Goal: Answer question/provide support: Share knowledge or assist other users

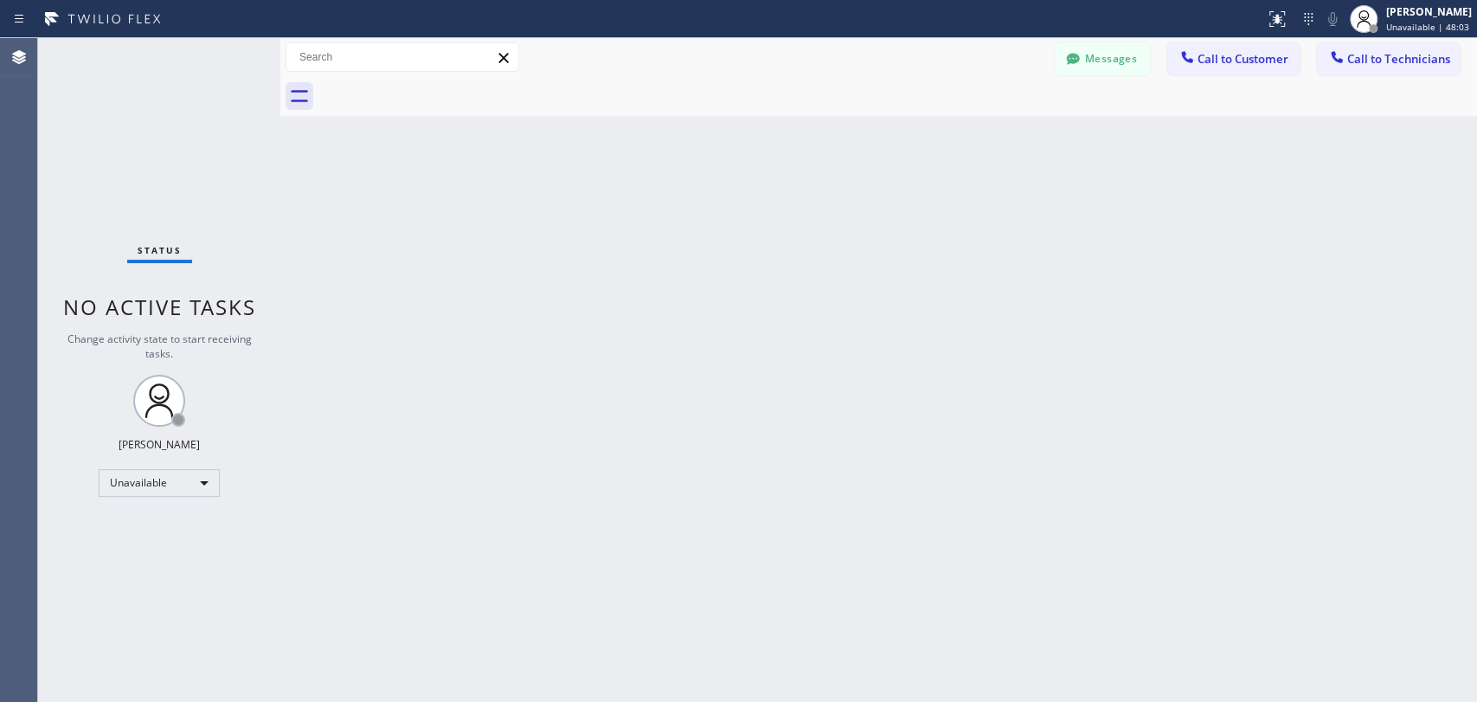
click at [170, 489] on div "Unavailable" at bounding box center [159, 483] width 121 height 28
click at [156, 535] on li "Available" at bounding box center [159, 526] width 118 height 21
click at [1357, 58] on span "Call to Technicians" at bounding box center [1398, 59] width 103 height 16
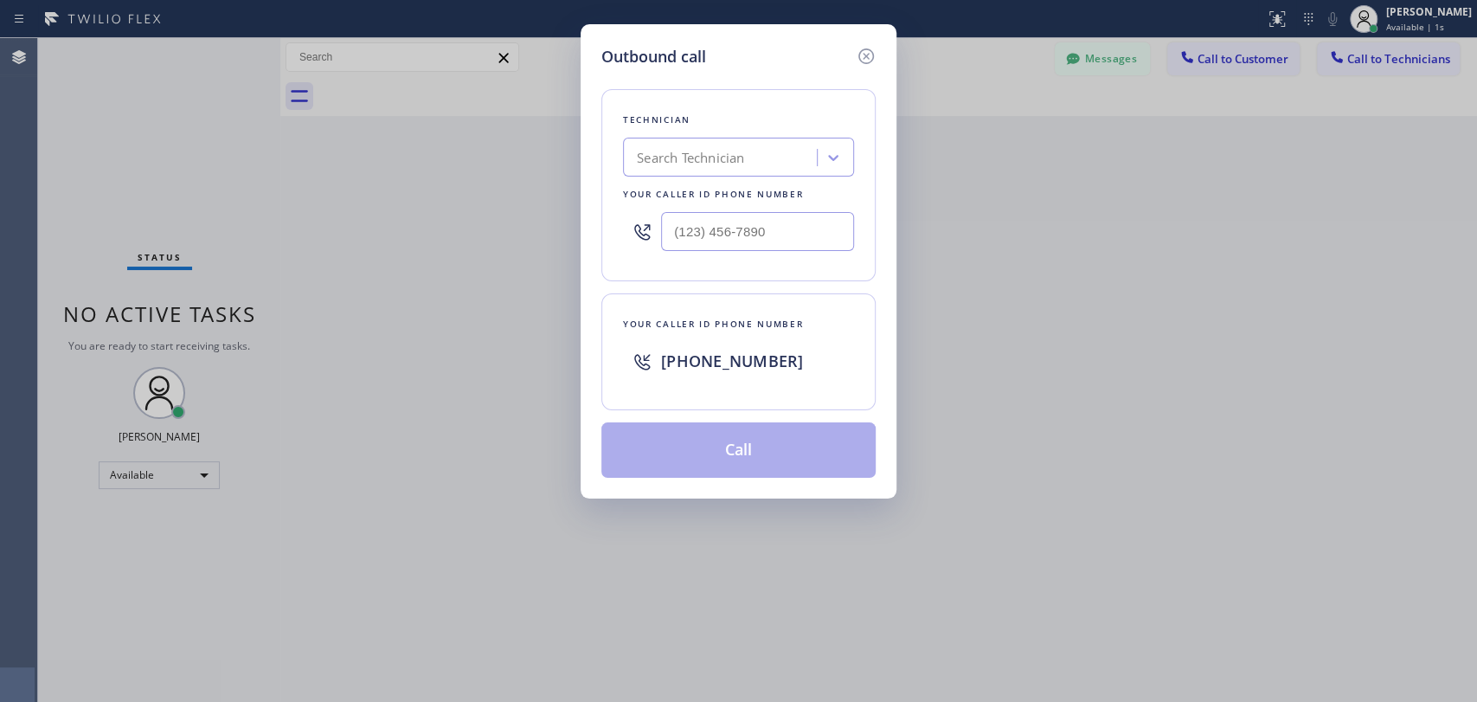
click at [773, 152] on div "Search Technician" at bounding box center [722, 158] width 189 height 30
type input "serg"
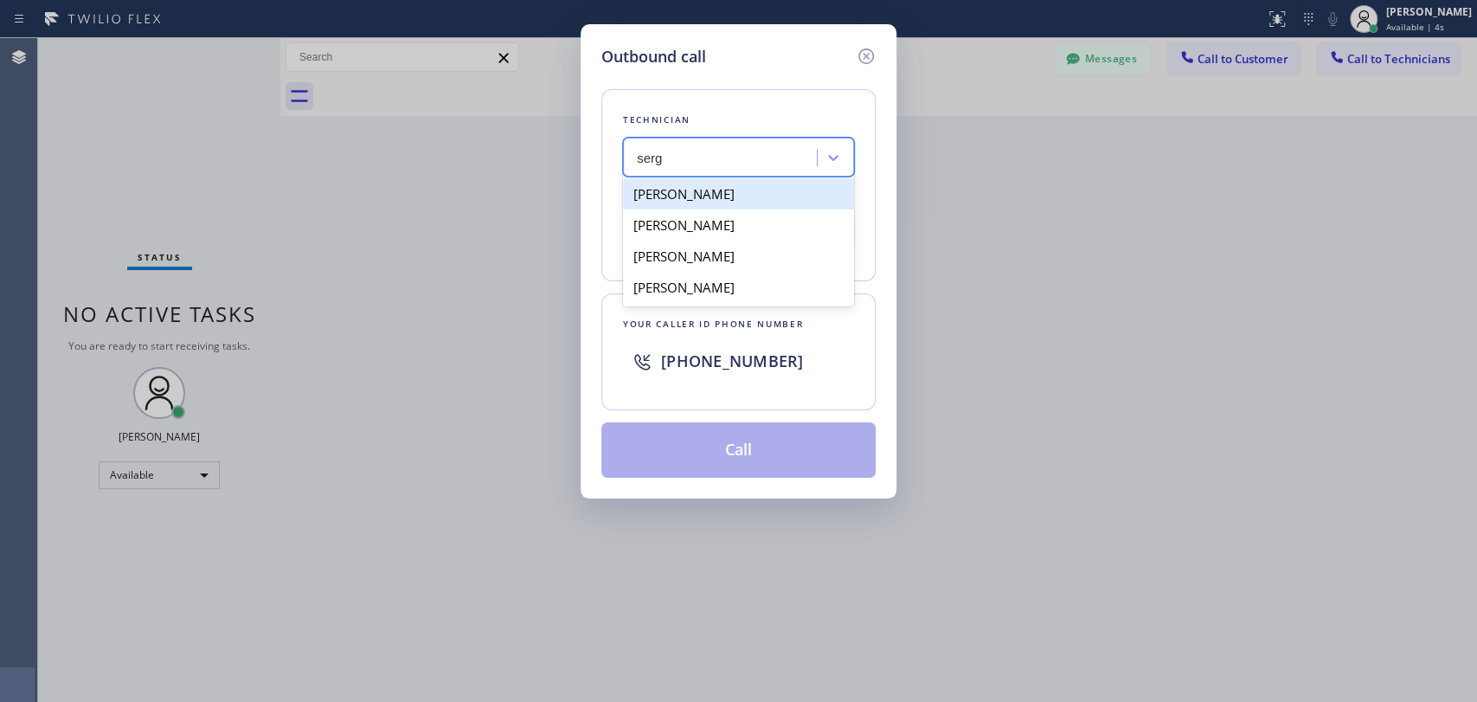
click at [775, 202] on div "[PERSON_NAME]" at bounding box center [738, 193] width 231 height 31
type input "[PHONE_NUMBER]"
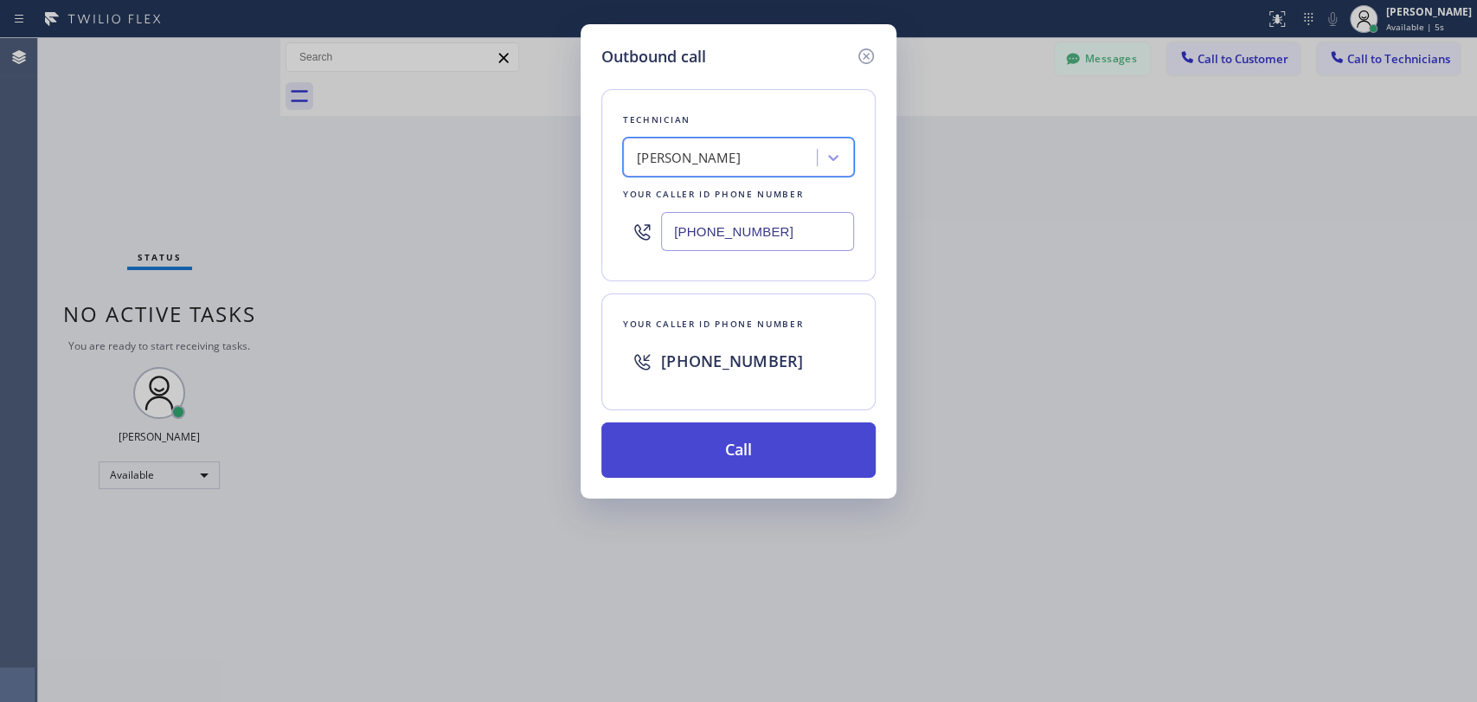
click at [762, 459] on button "Call" at bounding box center [738, 449] width 274 height 55
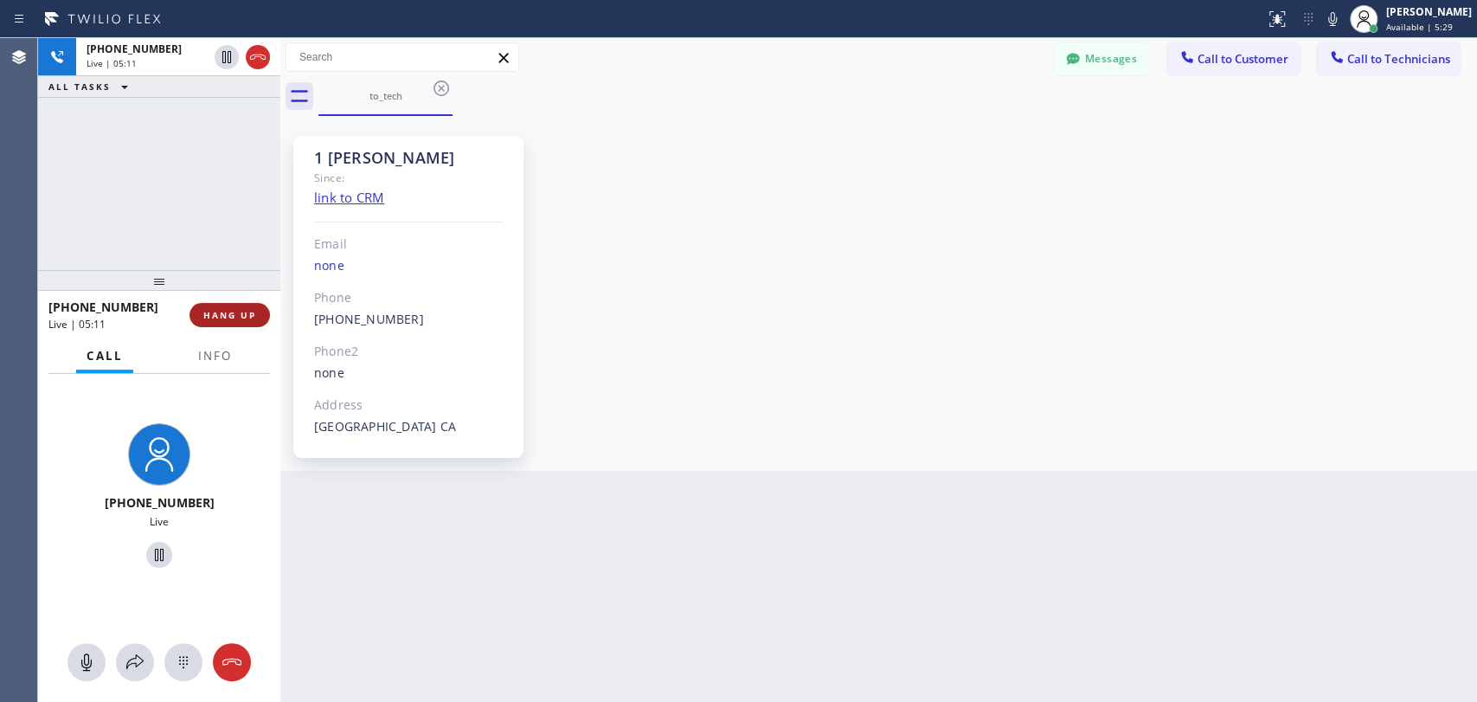
click at [237, 311] on button "HANG UP" at bounding box center [230, 315] width 80 height 24
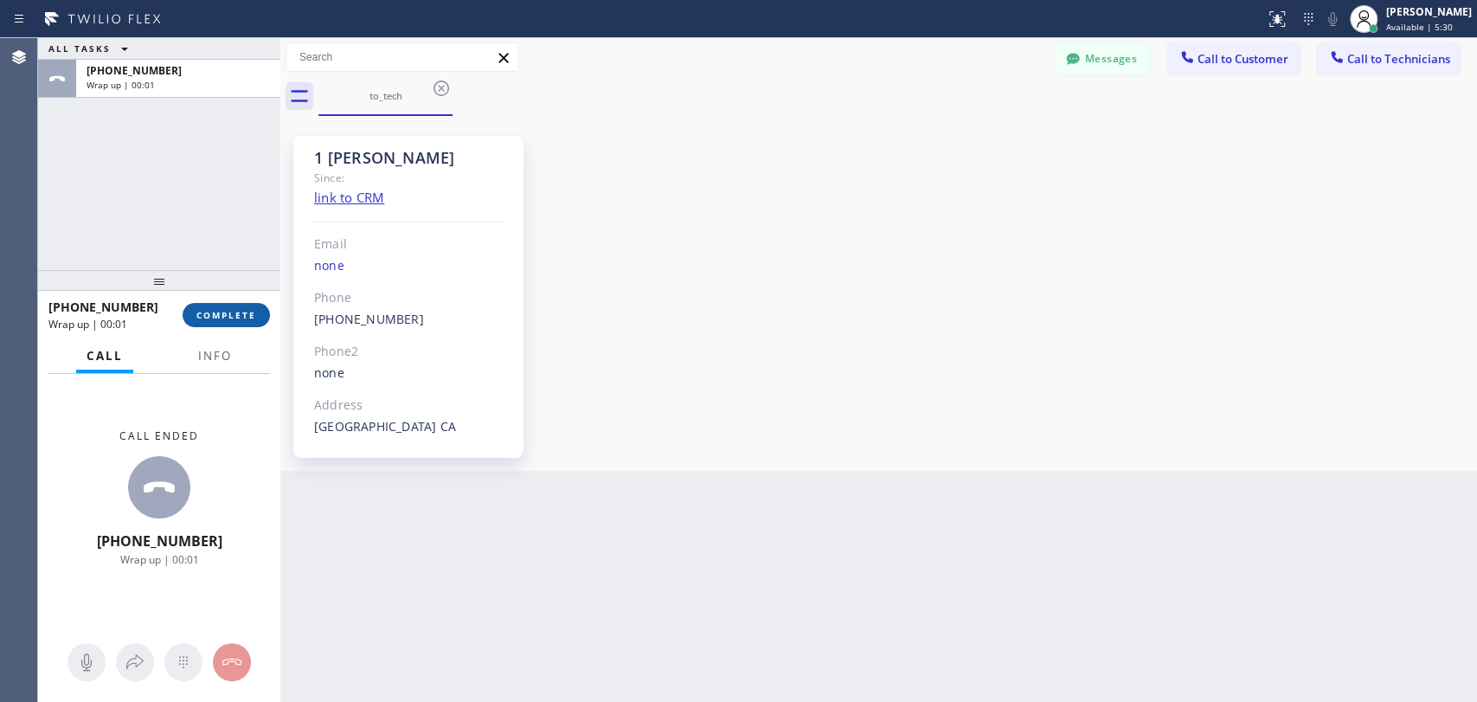
click at [237, 311] on span "COMPLETE" at bounding box center [226, 315] width 60 height 12
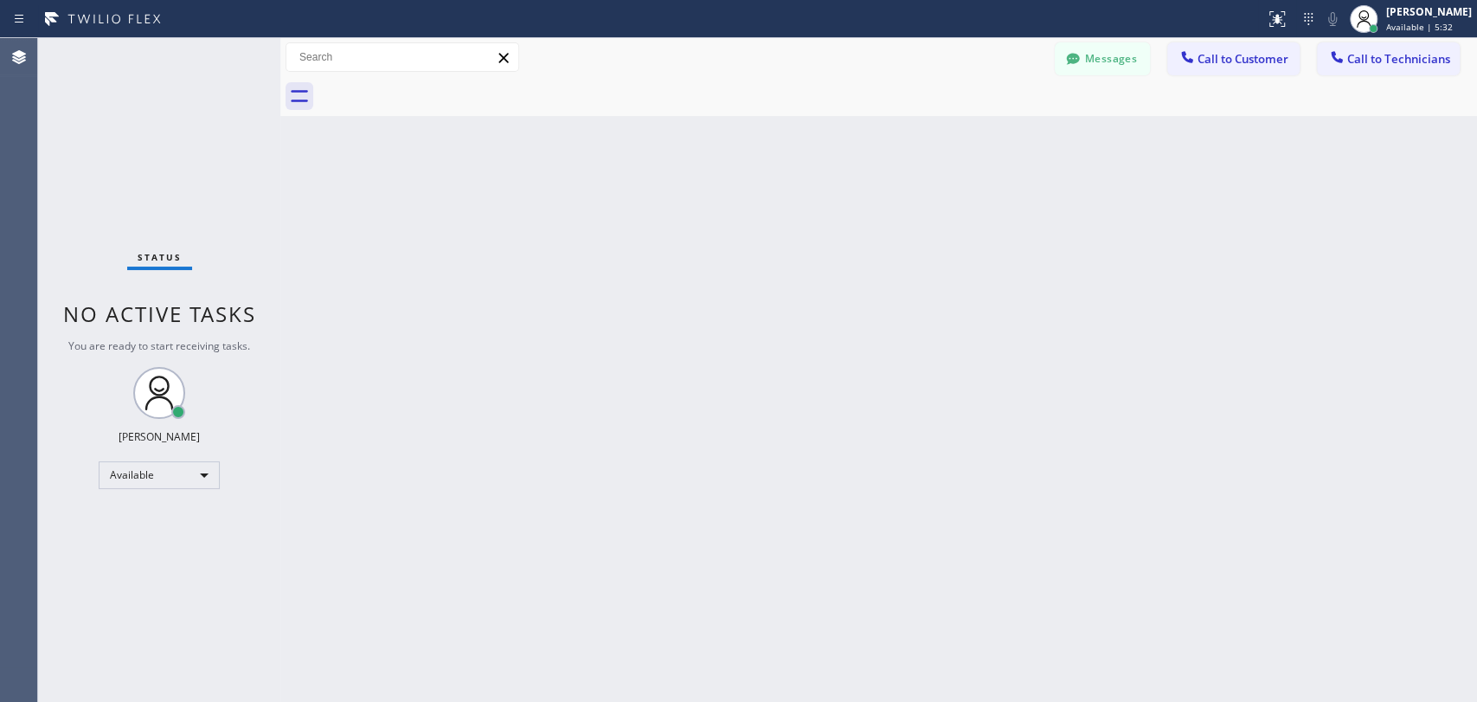
click at [1361, 52] on span "Call to Technicians" at bounding box center [1398, 59] width 103 height 16
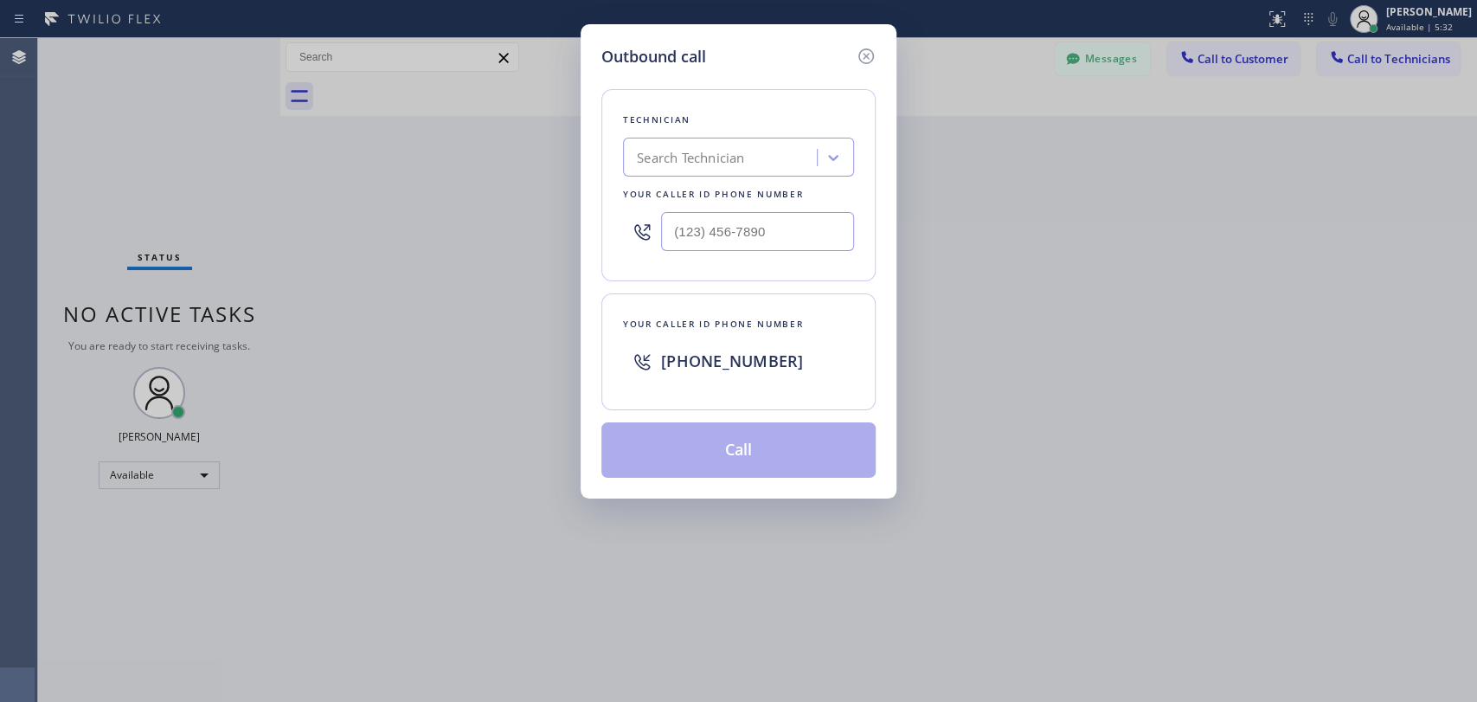
click at [709, 148] on div "Search Technician" at bounding box center [690, 158] width 107 height 20
type input "serg"
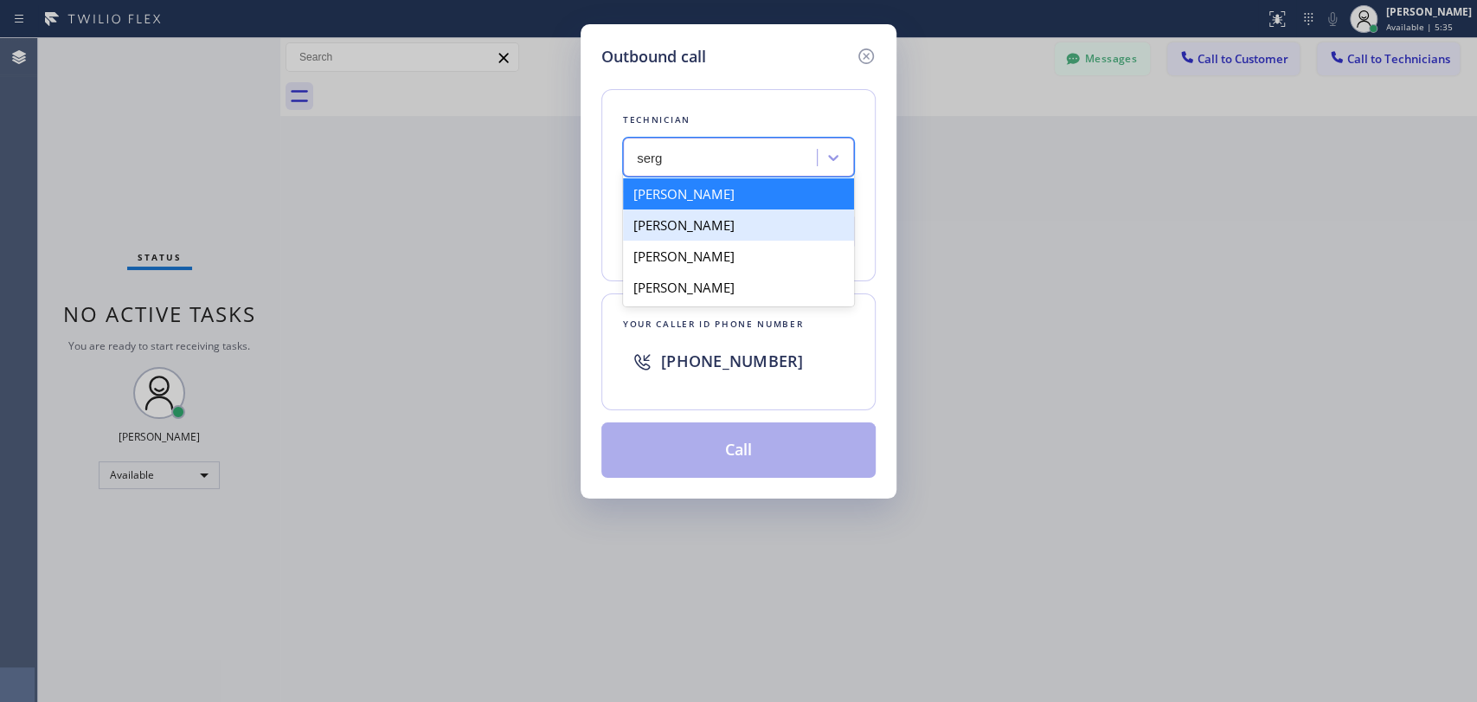
click at [736, 202] on div "[PERSON_NAME]" at bounding box center [738, 193] width 231 height 31
type input "[PHONE_NUMBER]"
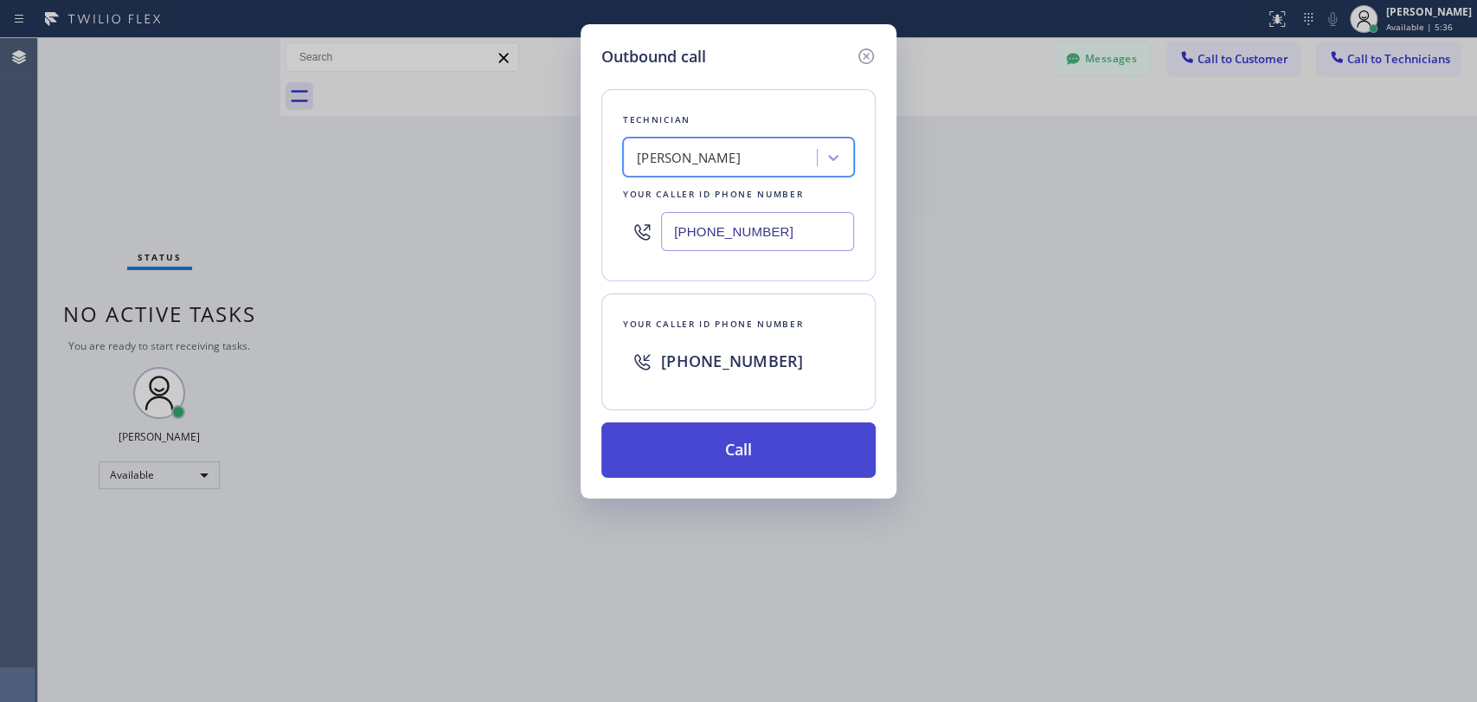
click at [732, 448] on button "Call" at bounding box center [738, 449] width 274 height 55
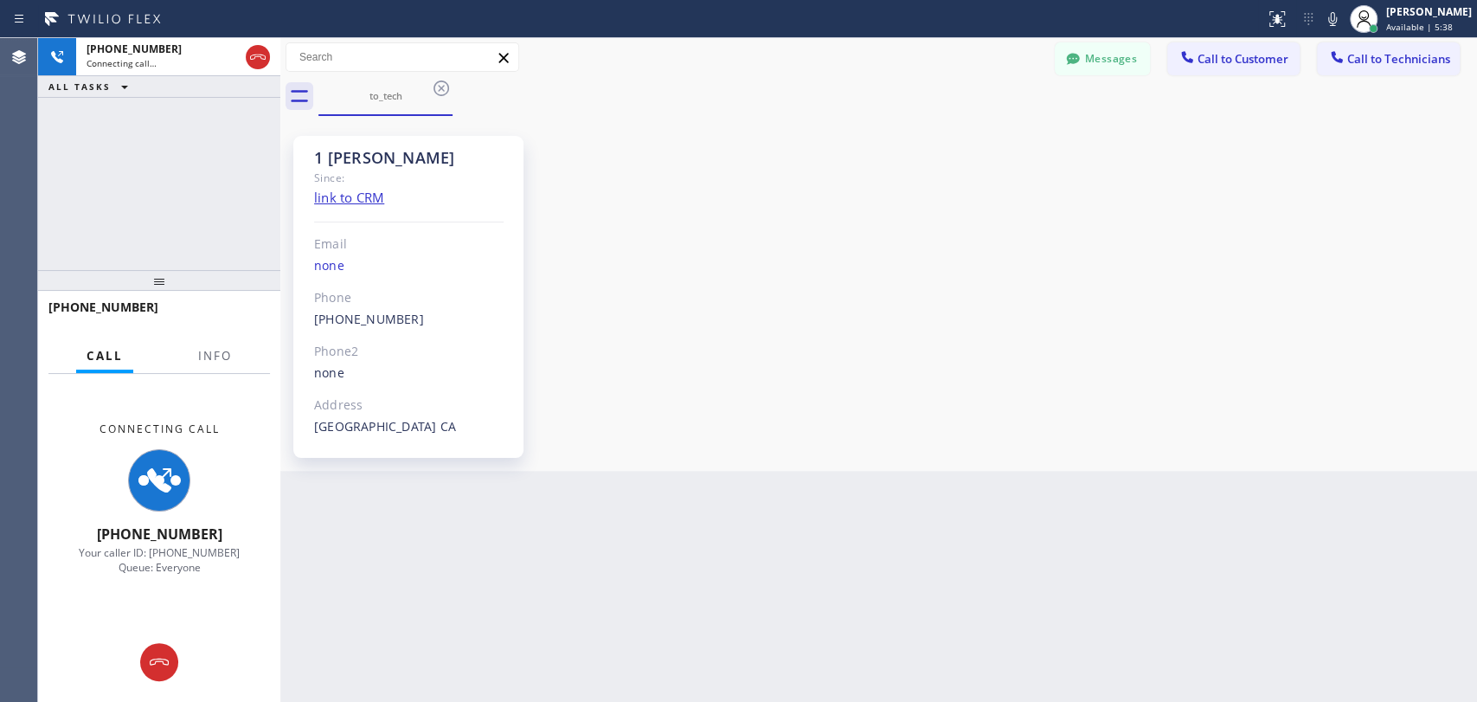
click at [155, 178] on div "[PHONE_NUMBER] Connecting call… ALL TASKS ALL TASKS ACTIVE TASKS TASKS IN WRAP …" at bounding box center [159, 154] width 242 height 232
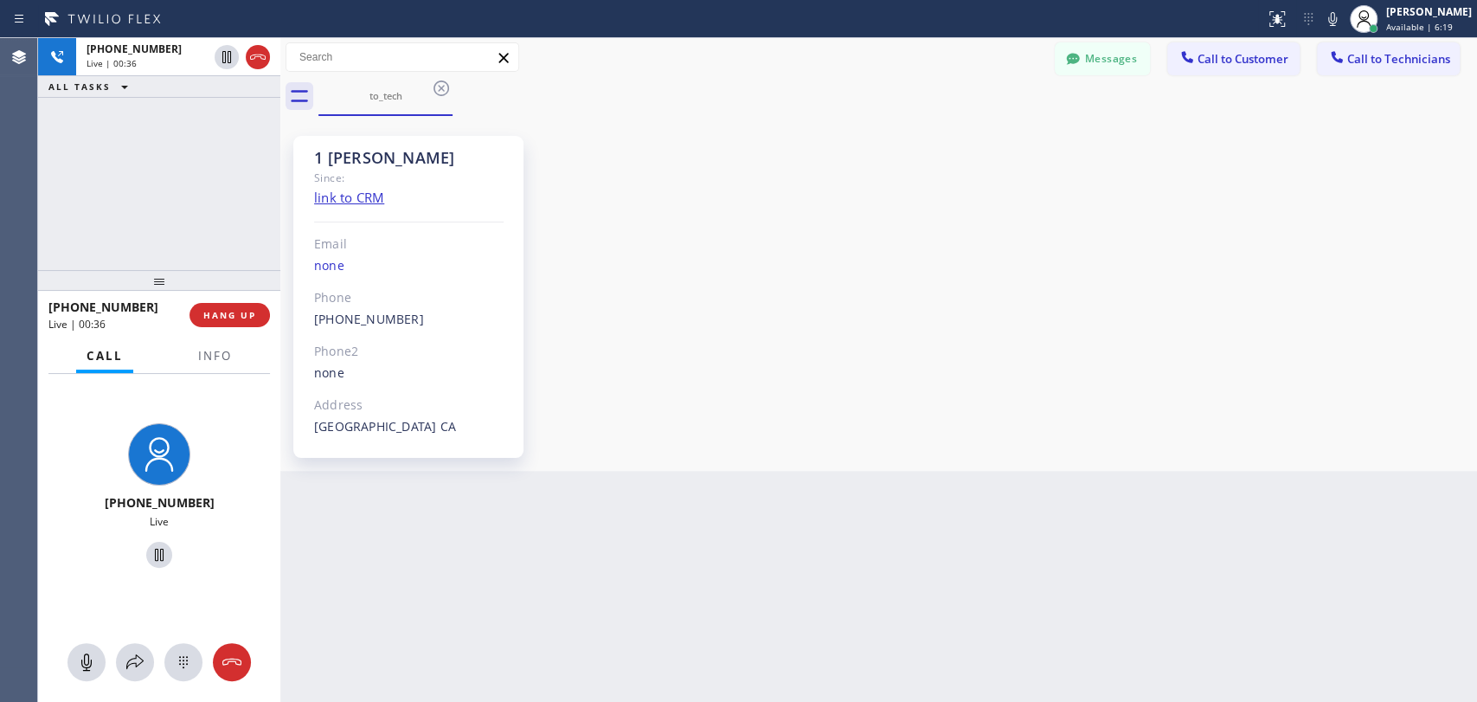
click at [183, 144] on div "[PHONE_NUMBER] Live | 00:36 ALL TASKS ALL TASKS ACTIVE TASKS TASKS IN WRAP UP" at bounding box center [159, 154] width 242 height 232
click at [237, 312] on span "HANG UP" at bounding box center [229, 315] width 53 height 12
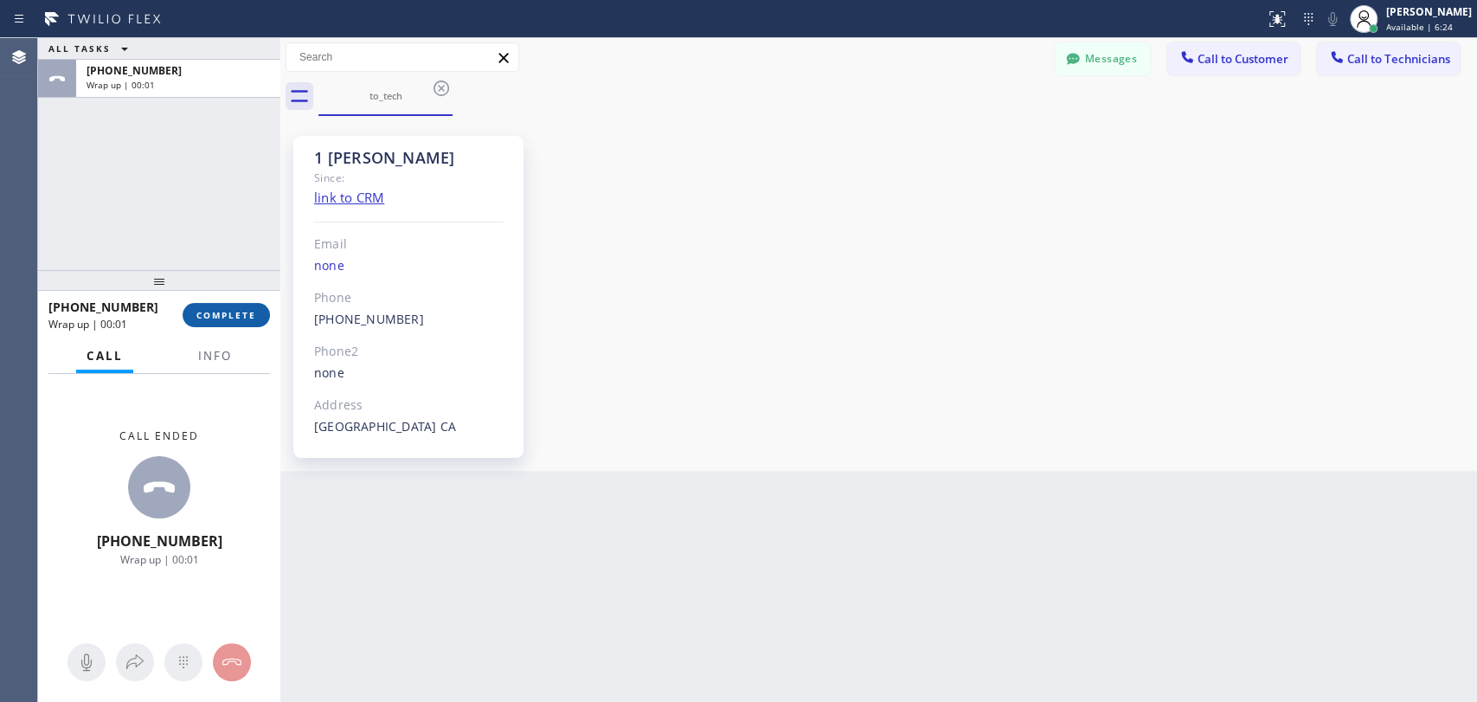
click at [237, 312] on span "COMPLETE" at bounding box center [226, 315] width 60 height 12
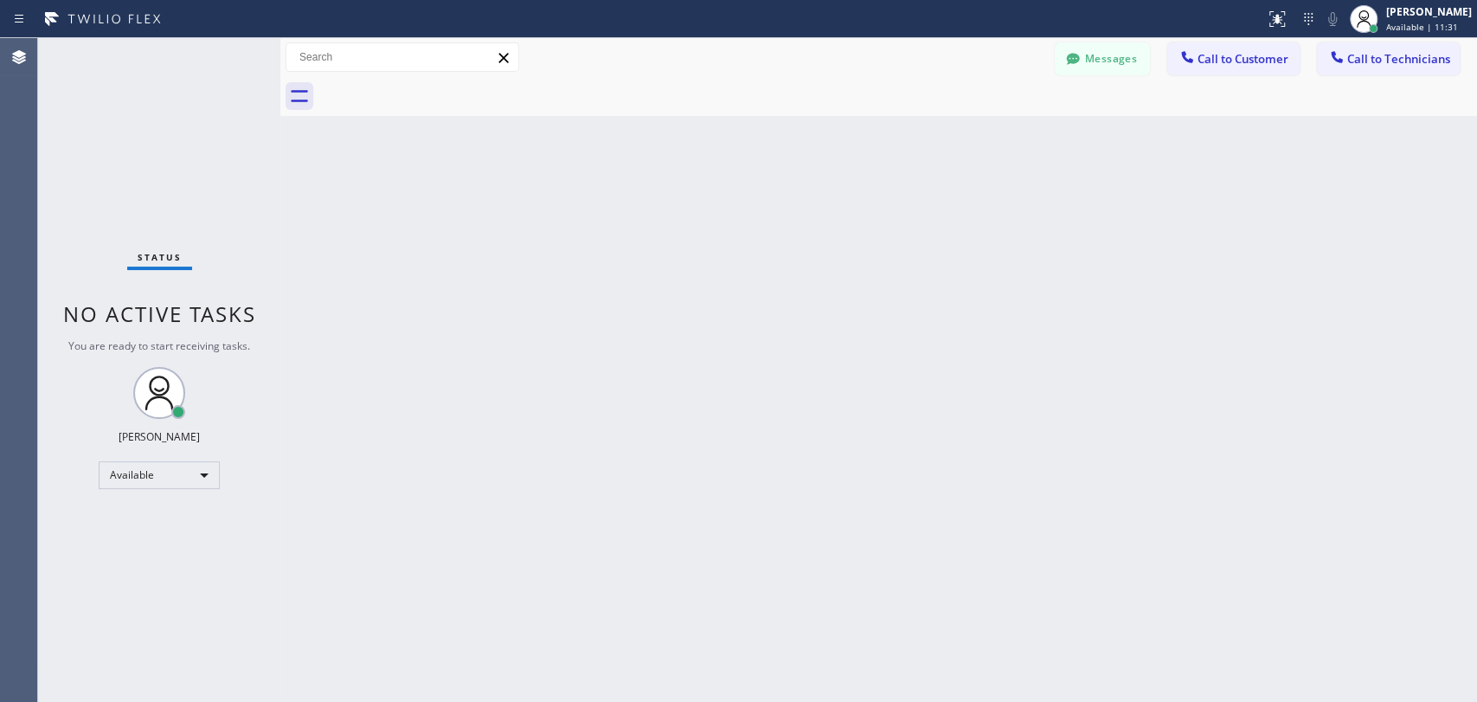
click at [1212, 303] on div "Back to Dashboard Change Sender ID Customers Technicians KA [PERSON_NAME] [DATE…" at bounding box center [878, 370] width 1197 height 664
